Goal: Transaction & Acquisition: Purchase product/service

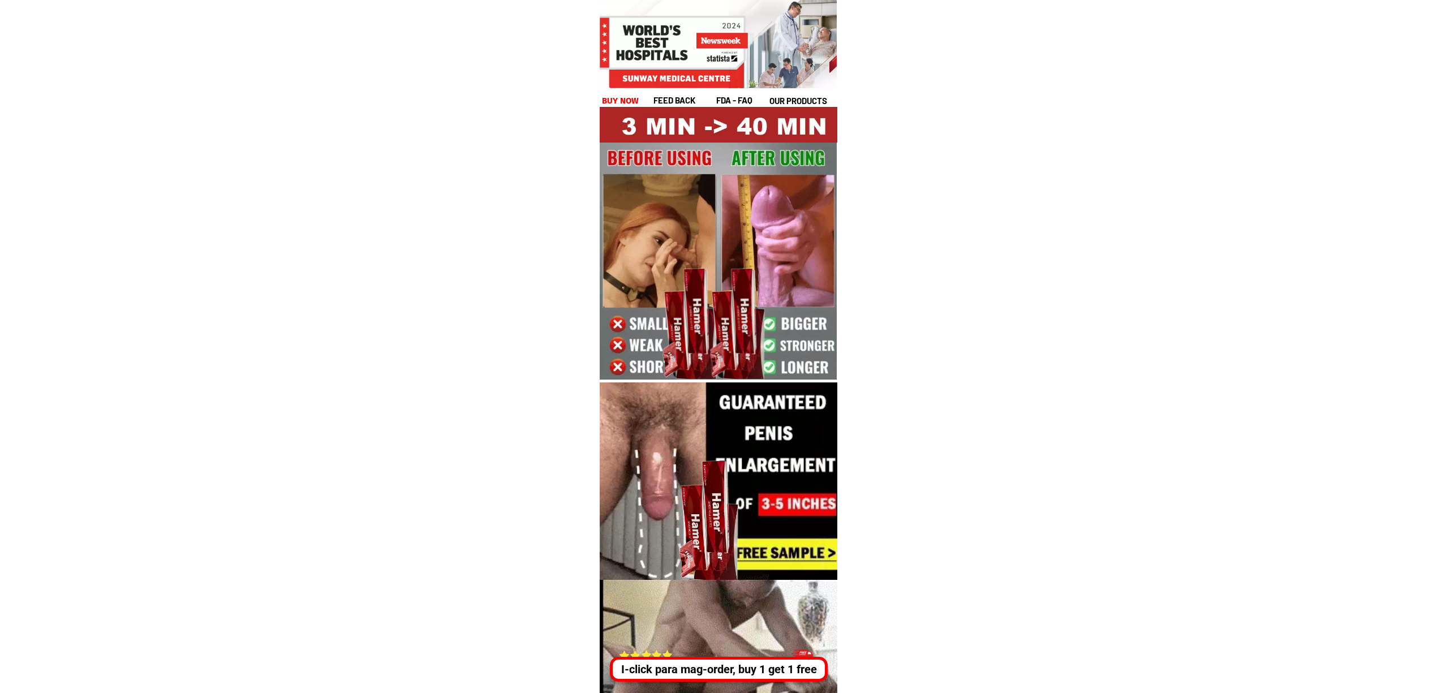
drag, startPoint x: 795, startPoint y: 670, endPoint x: 1031, endPoint y: 677, distance: 236.0
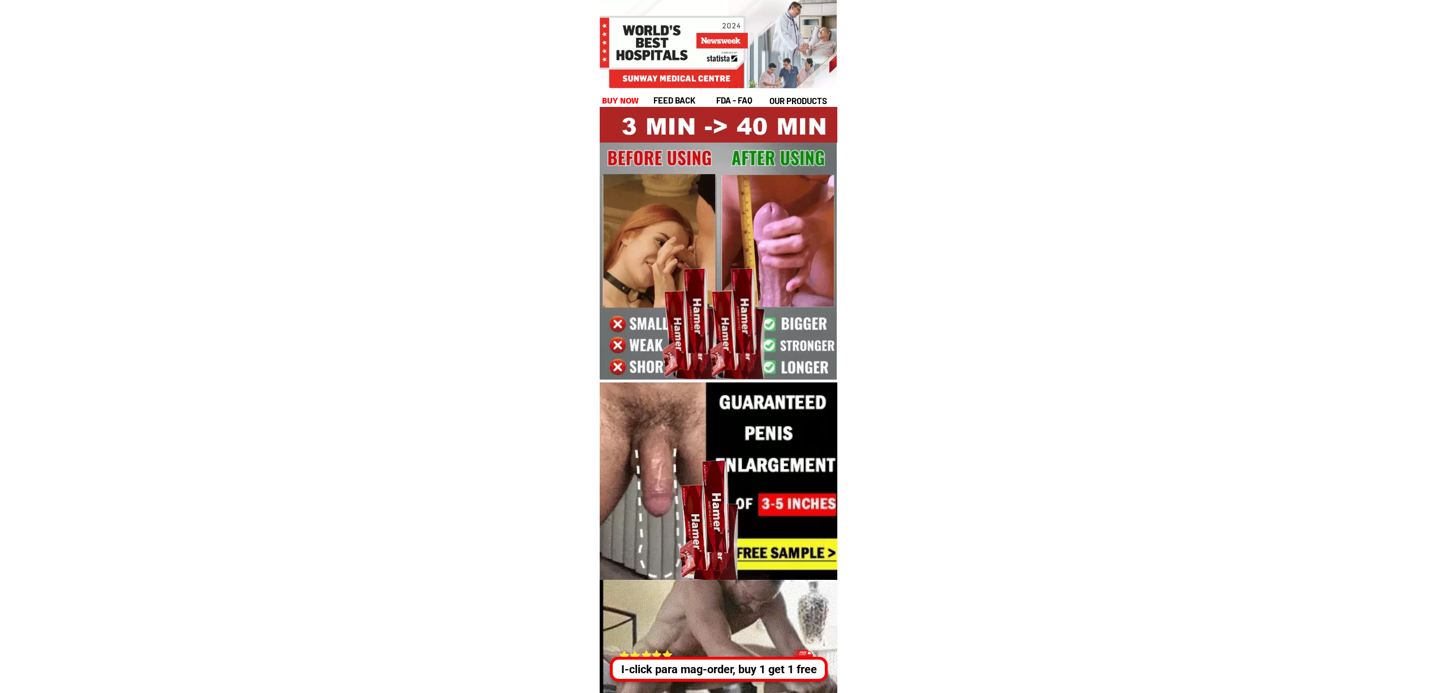
click at [798, 670] on div "I-click para mag-order, buy 1 get 1 free" at bounding box center [716, 669] width 211 height 17
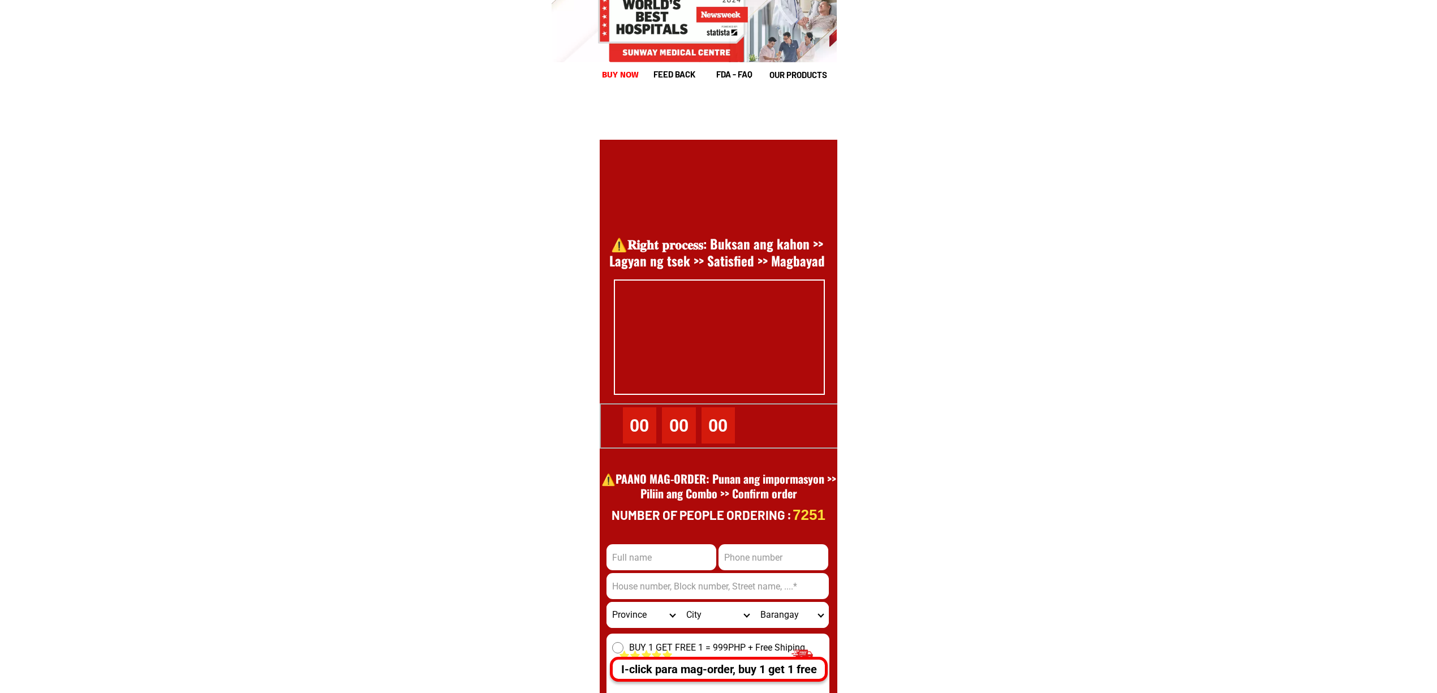
scroll to position [15520, 0]
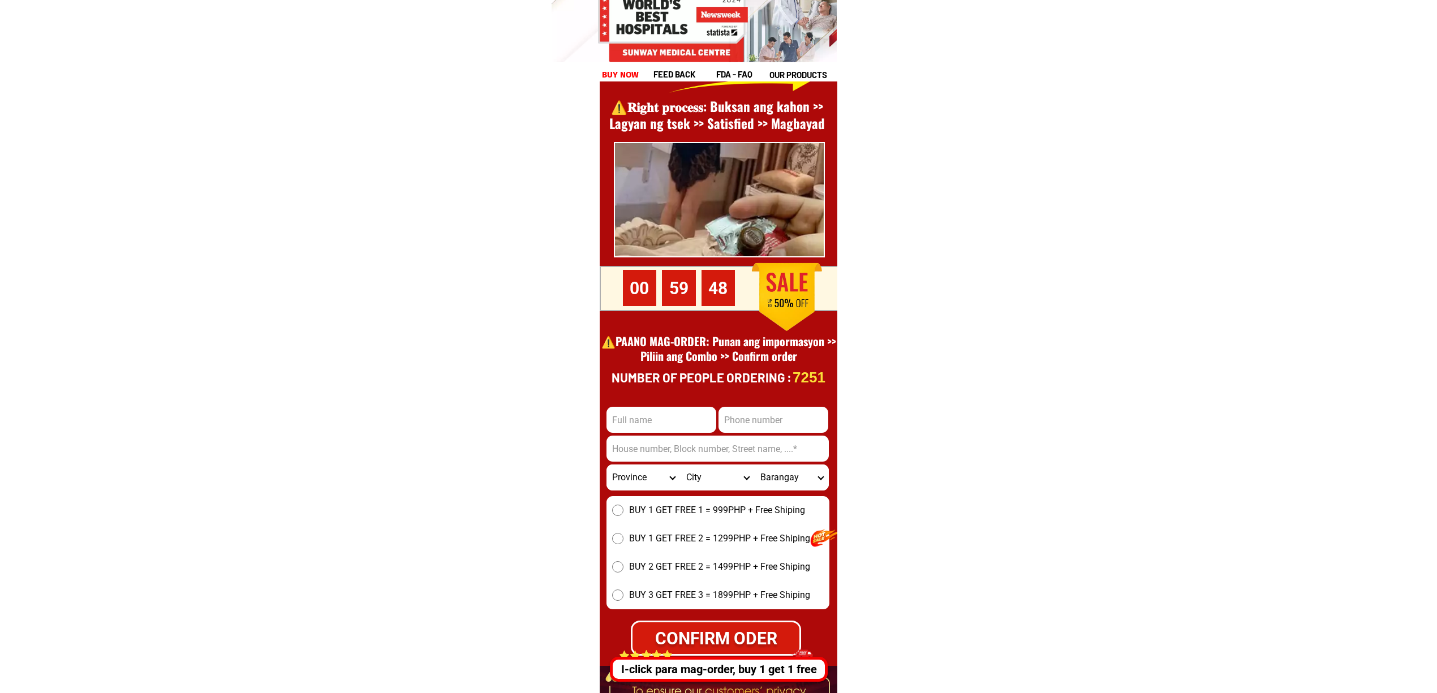
click at [648, 415] on input "Input full_name" at bounding box center [661, 420] width 110 height 26
paste input "[PERSON_NAME]"
type input "[PERSON_NAME]"
click at [773, 428] on input "Input phone_number" at bounding box center [773, 420] width 110 height 26
paste input "09704472503"
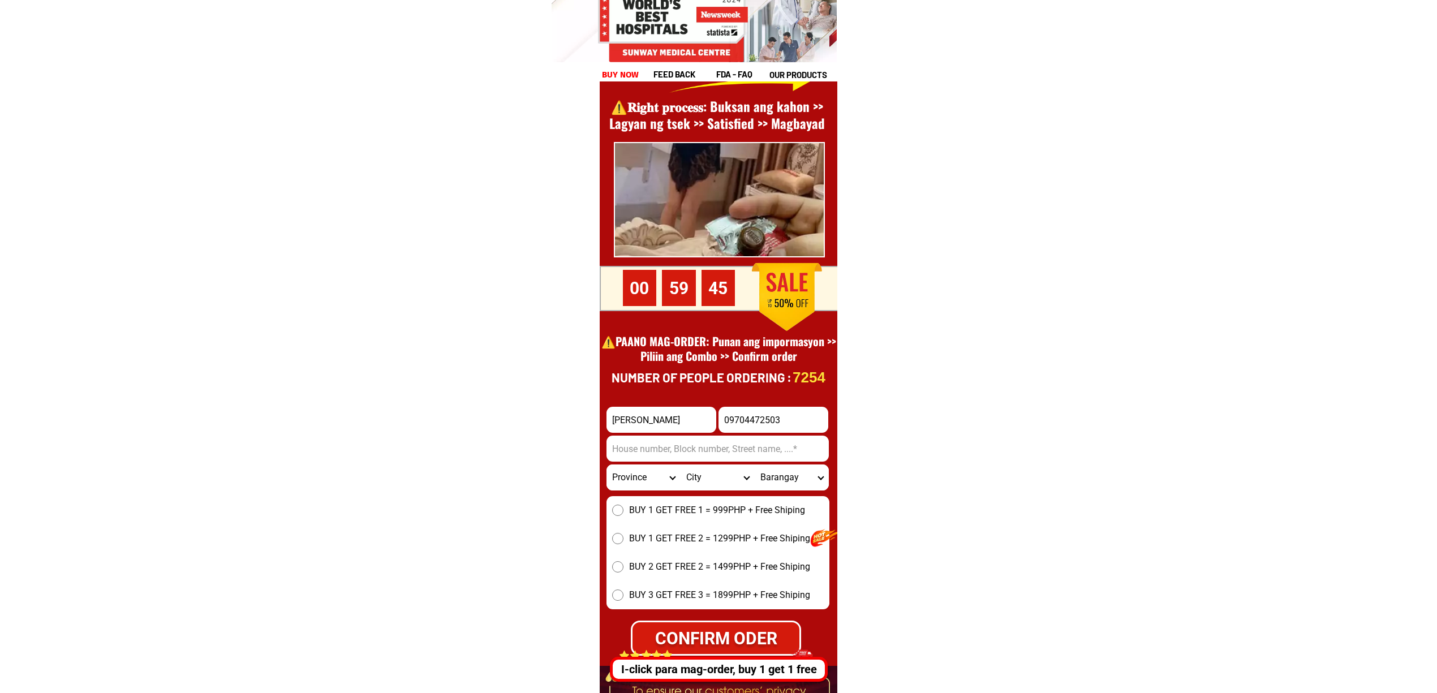
type input "09704472503"
click at [712, 459] on input "Input address" at bounding box center [717, 449] width 222 height 26
paste input "Licabang, [GEOGRAPHIC_DATA], [GEOGRAPHIC_DATA]"
type input "Licabang, [GEOGRAPHIC_DATA], [GEOGRAPHIC_DATA]"
click at [651, 498] on div "BUY 1 GET FREE 1 = 999PHP + Free Shiping BUY 1 GET FREE 2 = 1299PHP + Free Ship…" at bounding box center [717, 552] width 223 height 113
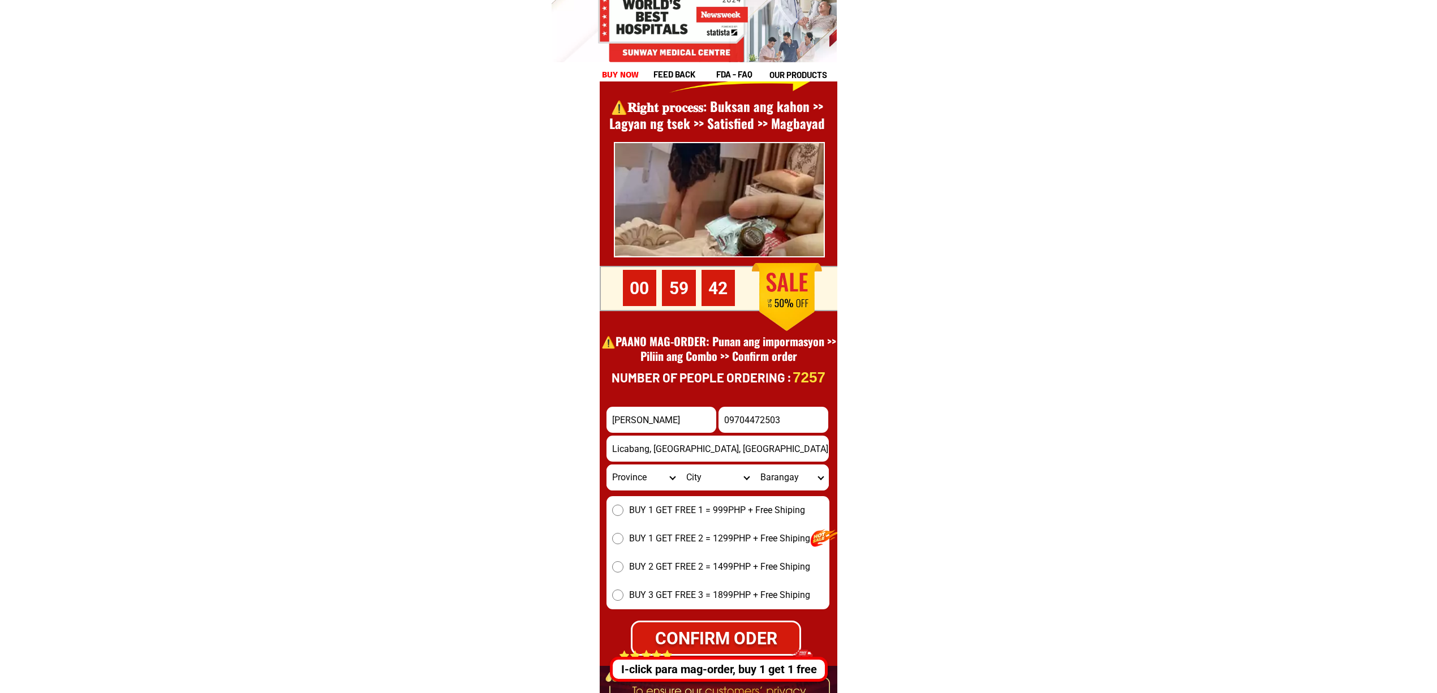
click at [655, 511] on span "BUY 1 GET FREE 1 = 999PHP + Free Shiping" at bounding box center [717, 510] width 176 height 14
click at [623, 511] on input "BUY 1 GET FREE 1 = 999PHP + Free Shiping" at bounding box center [617, 510] width 11 height 11
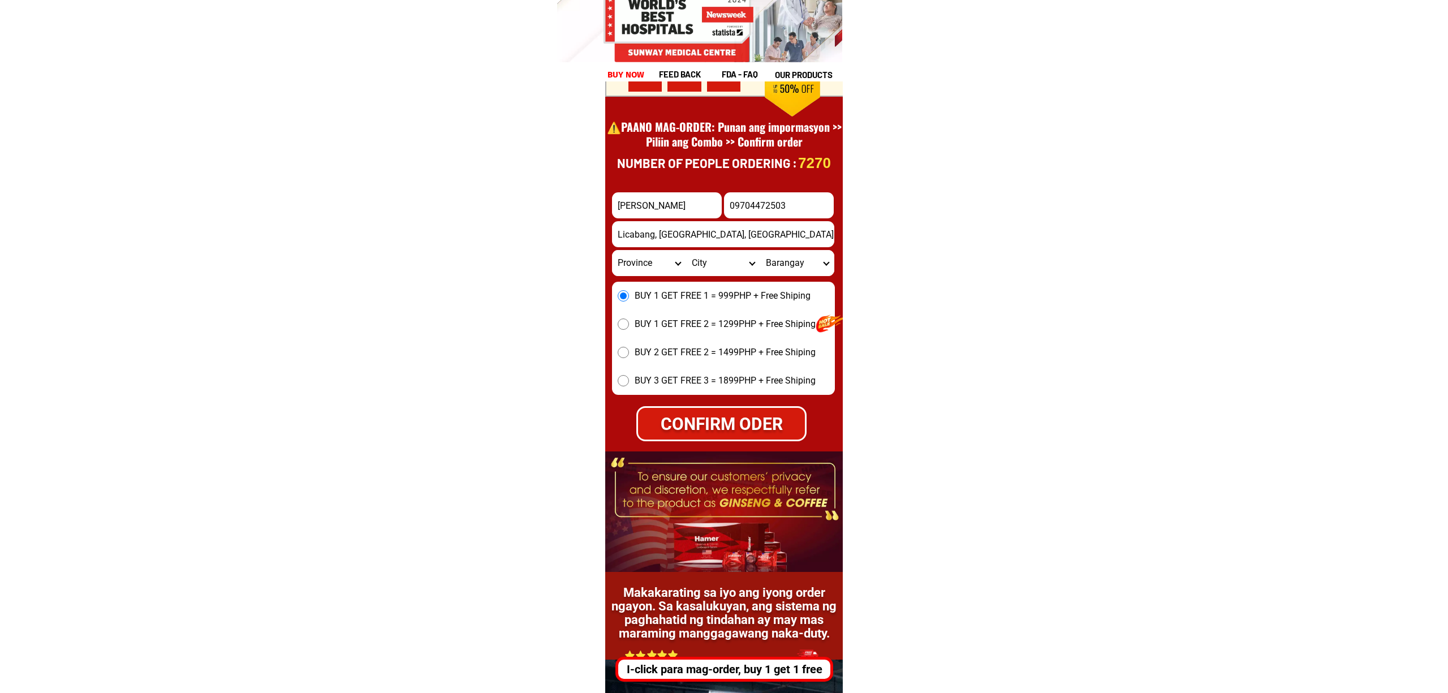
scroll to position [15746, 0]
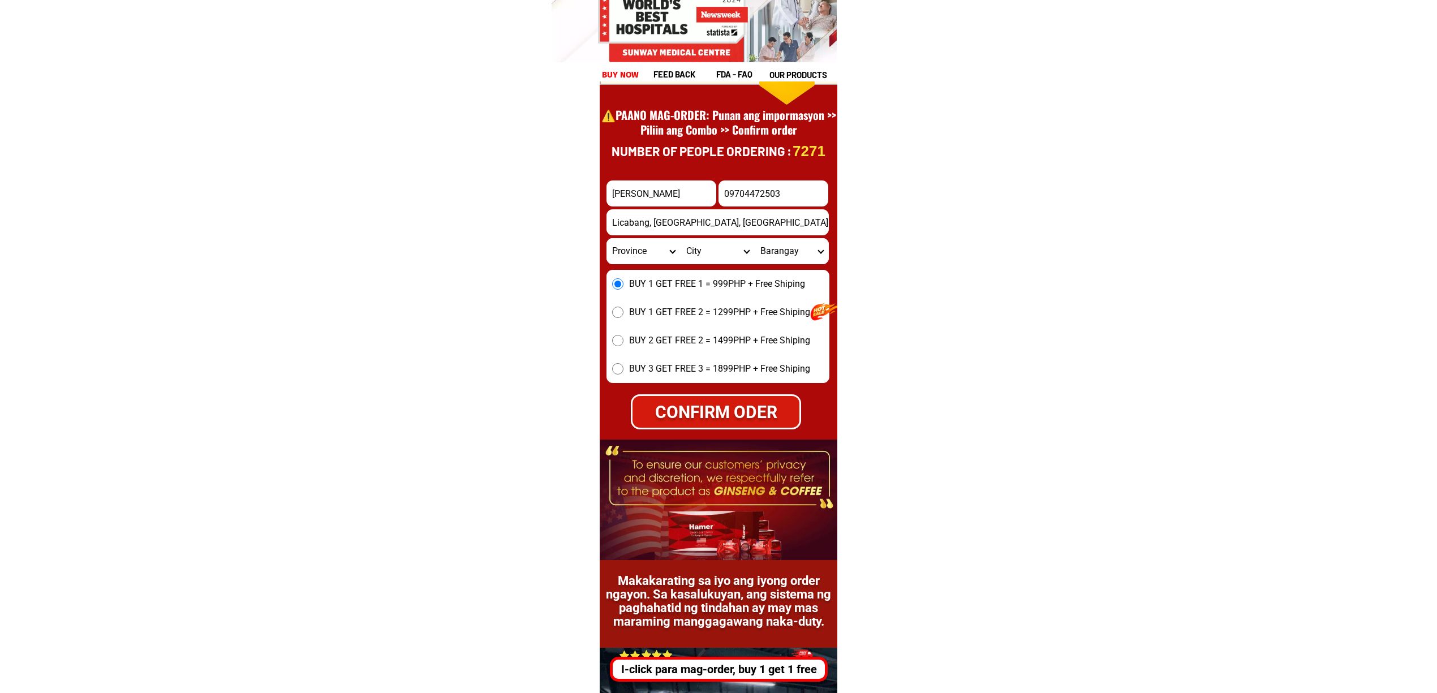
click at [726, 421] on div "CONFIRM ODER" at bounding box center [715, 411] width 167 height 25
radio input "true"
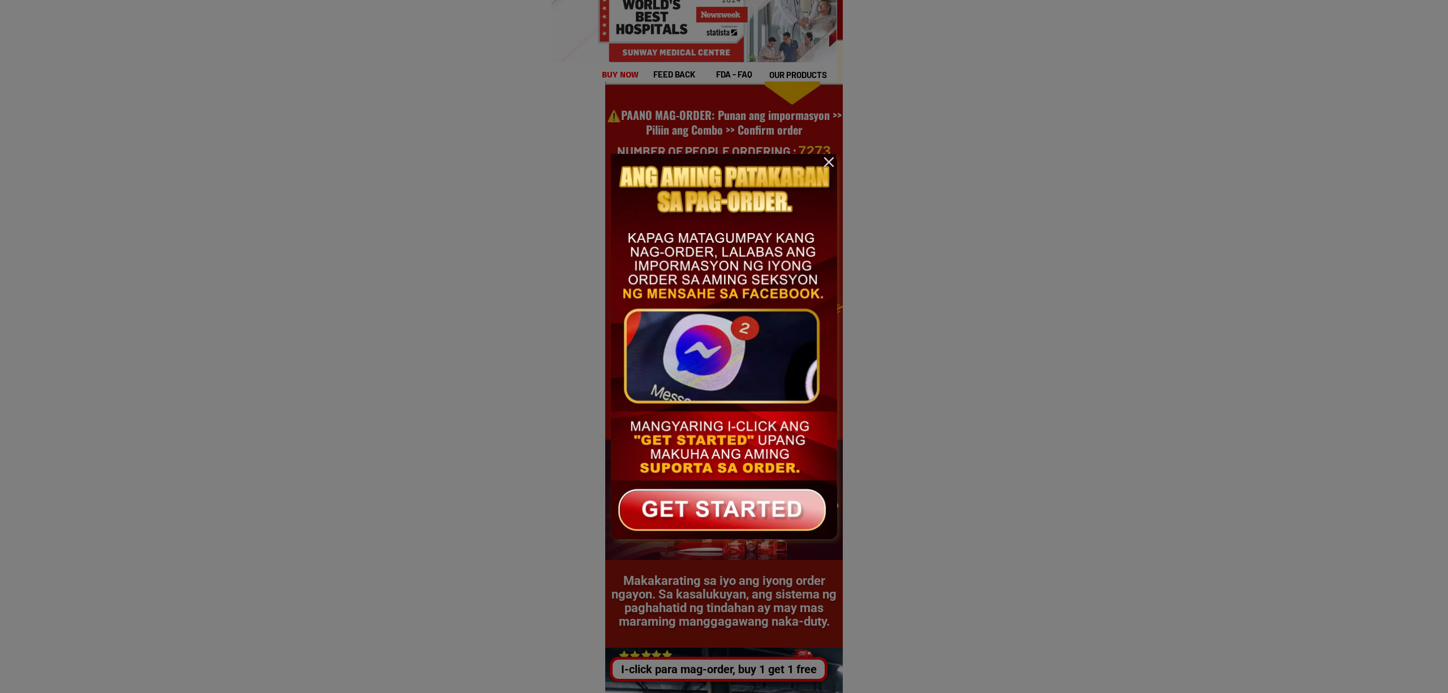
scroll to position [0, 0]
